Goal: Task Accomplishment & Management: Use online tool/utility

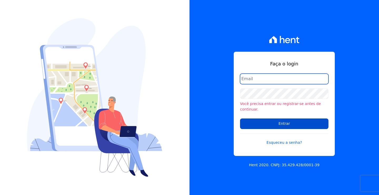
type input "[PERSON_NAME][EMAIL_ADDRESS][DOMAIN_NAME]"
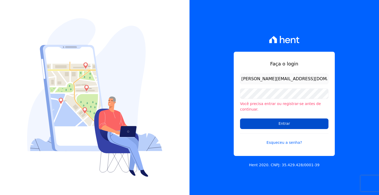
click at [300, 122] on input "Entrar" at bounding box center [284, 123] width 89 height 11
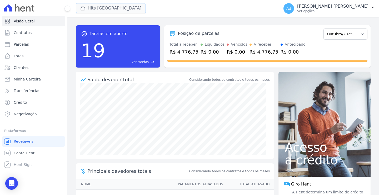
click at [90, 11] on button "Hits Vila Santa Catarina" at bounding box center [111, 8] width 70 height 10
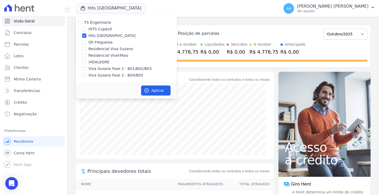
click at [87, 35] on div "Hits Vila Santa Catarina" at bounding box center [126, 36] width 101 height 6
click at [91, 40] on label "Oh Freguesia" at bounding box center [101, 43] width 24 height 6
click at [86, 40] on input "Oh Freguesia" at bounding box center [84, 42] width 4 height 4
checkbox input "true"
click at [86, 35] on input "Hits Vila Santa Catarina" at bounding box center [84, 35] width 4 height 4
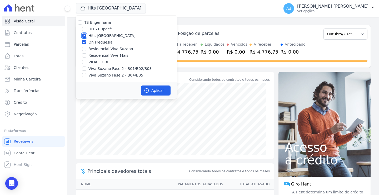
checkbox input "false"
click at [157, 90] on button "Aplicar" at bounding box center [156, 90] width 30 height 10
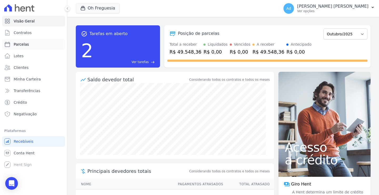
click at [32, 44] on link "Parcelas" at bounding box center [33, 44] width 63 height 11
select select
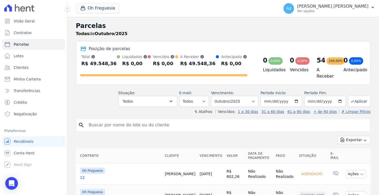
click at [153, 126] on input "search" at bounding box center [227, 125] width 283 height 11
type input "105"
select select
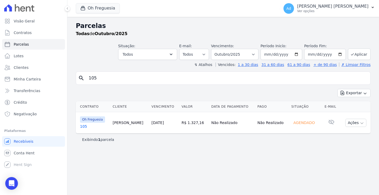
click at [80, 128] on td "Oh Freguesia 105" at bounding box center [93, 122] width 35 height 21
click at [86, 127] on link "105" at bounding box center [94, 126] width 28 height 5
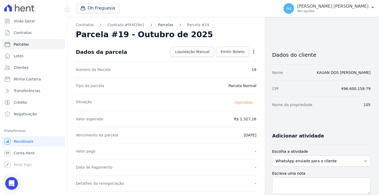
click at [161, 25] on link "Parcelas" at bounding box center [165, 25] width 15 height 6
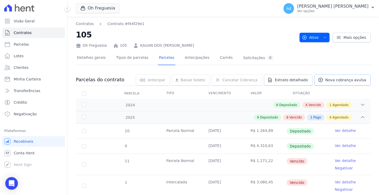
click at [345, 81] on span "Nova cobrança avulsa" at bounding box center [346, 79] width 41 height 5
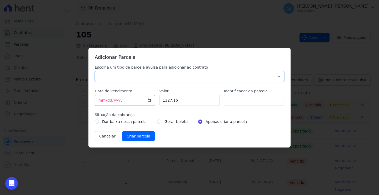
click at [190, 77] on select "Parcela Normal Sinal Caução Intercalada Chaves Pré Chaves Pós Chaves Taxas Quit…" at bounding box center [190, 76] width 190 height 11
select select "standard"
click at [95, 71] on select "Parcela Normal Sinal Caução Intercalada Chaves Pré Chaves Pós Chaves Taxas Quit…" at bounding box center [190, 76] width 190 height 11
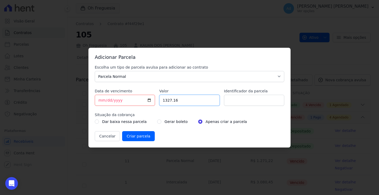
drag, startPoint x: 197, startPoint y: 101, endPoint x: 145, endPoint y: 95, distance: 52.2
click at [145, 95] on div "Escolha um tipo de parcela avulsa para adicionar ao contrato Parcela Normal Sin…" at bounding box center [190, 103] width 190 height 76
click at [188, 102] on input "Valor" at bounding box center [189, 100] width 60 height 11
type input "1244.75"
click at [243, 102] on input "Identificador da parcela" at bounding box center [254, 100] width 60 height 11
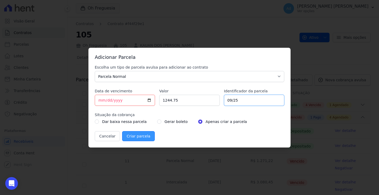
type input "09/25"
click at [146, 135] on input "Criar parcela" at bounding box center [138, 136] width 33 height 10
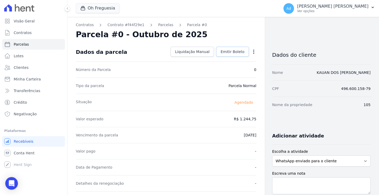
click at [235, 54] on span "Emitir Boleto" at bounding box center [233, 51] width 24 height 5
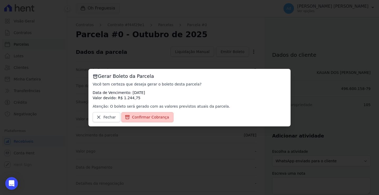
click at [141, 119] on span "Confirmar Cobrança" at bounding box center [150, 116] width 37 height 5
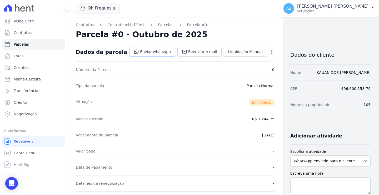
click at [142, 56] on link "Enviar whatsapp" at bounding box center [152, 52] width 46 height 10
